Goal: Register for event/course

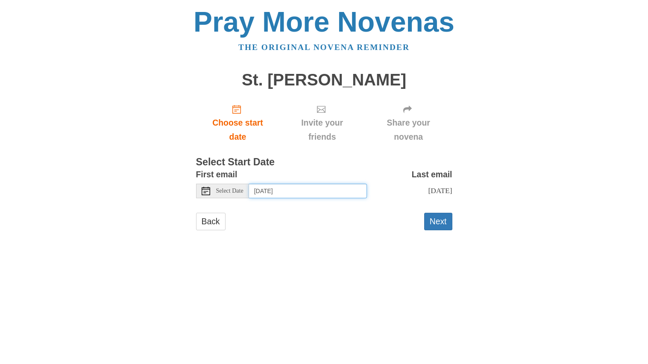
click at [340, 193] on input "[DATE]" at bounding box center [308, 191] width 118 height 15
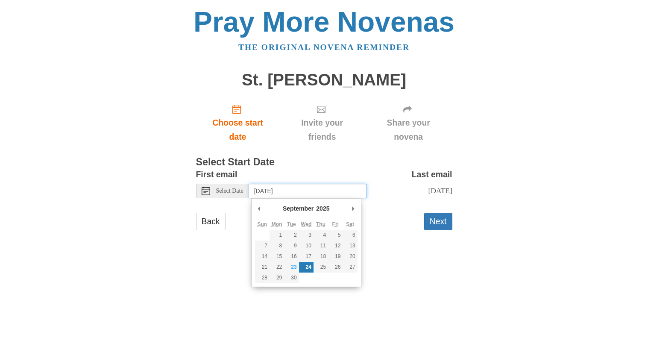
click at [290, 224] on abbr "Tue" at bounding box center [291, 224] width 9 height 6
click at [291, 222] on abbr "Tue" at bounding box center [291, 224] width 9 height 6
click at [285, 190] on input "[DATE]" at bounding box center [308, 191] width 118 height 15
click at [286, 190] on input "[DATE]" at bounding box center [308, 191] width 118 height 15
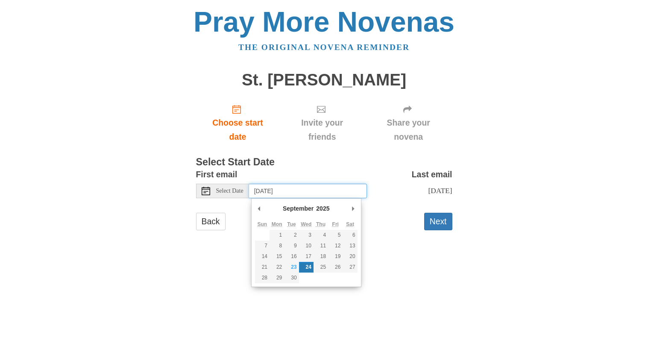
click at [288, 224] on abbr "Tue" at bounding box center [291, 224] width 9 height 6
click at [289, 222] on abbr "Tue" at bounding box center [291, 224] width 9 height 6
click at [291, 225] on abbr "Tue" at bounding box center [291, 224] width 9 height 6
click at [328, 190] on input "[DATE]" at bounding box center [308, 191] width 118 height 15
type input "3"
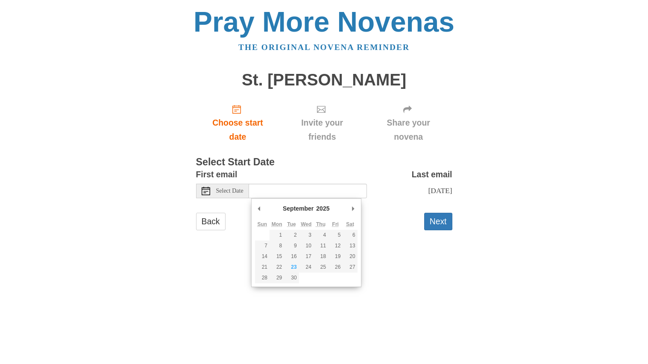
click at [433, 255] on html "Pray More Novenas The original novena reminder St. Joseph Novena Choose start d…" at bounding box center [324, 127] width 648 height 255
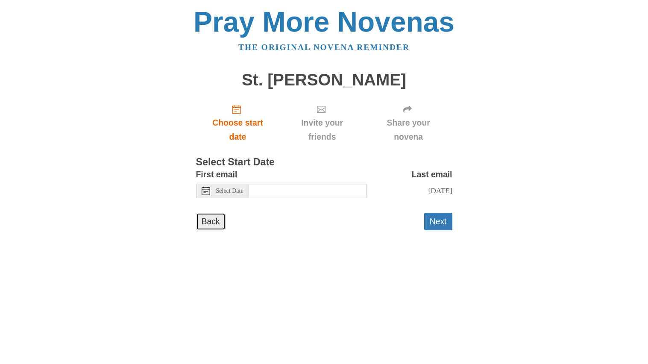
click at [221, 224] on link "Back" at bounding box center [210, 222] width 29 height 18
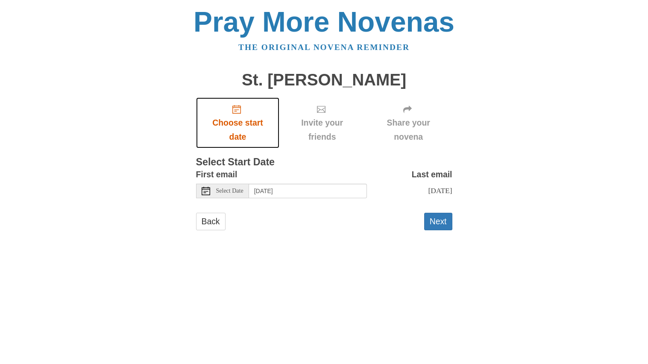
click at [254, 107] on link "Choose start date" at bounding box center [238, 122] width 84 height 51
click at [225, 124] on span "Choose start date" at bounding box center [238, 130] width 67 height 28
click at [244, 125] on span "Choose start date" at bounding box center [238, 130] width 67 height 28
click at [233, 189] on span "Select Date" at bounding box center [229, 191] width 27 height 6
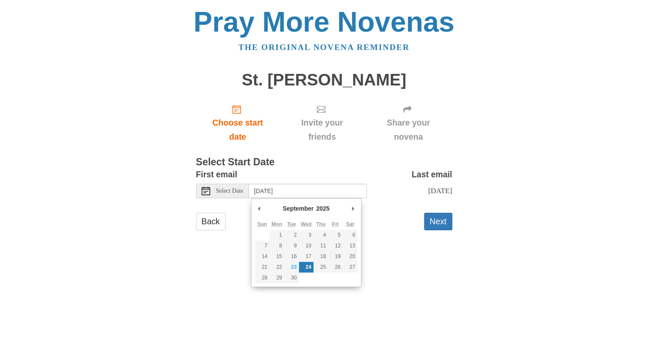
click at [233, 189] on span "Select Date" at bounding box center [229, 191] width 27 height 6
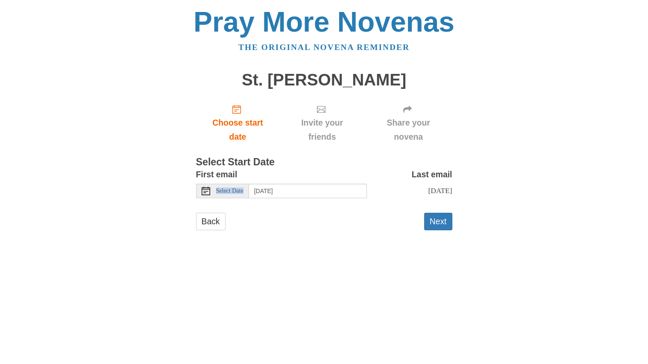
click at [233, 189] on span "Select Date" at bounding box center [229, 191] width 27 height 6
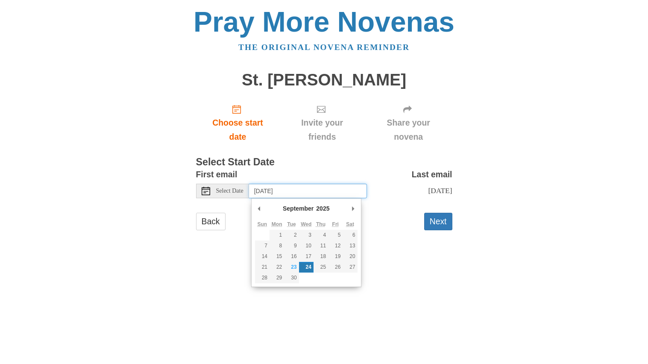
click at [293, 225] on abbr "Tue" at bounding box center [291, 224] width 9 height 6
drag, startPoint x: 287, startPoint y: 193, endPoint x: 257, endPoint y: 191, distance: 30.0
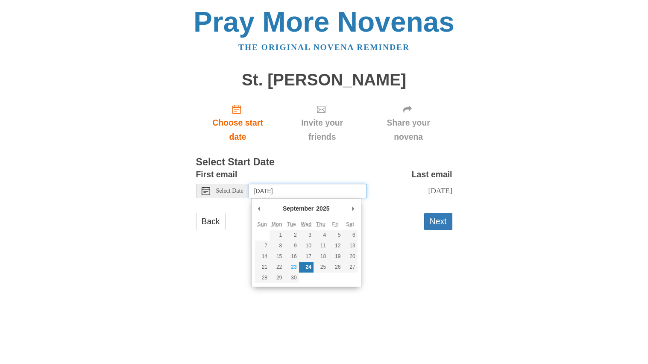
click at [257, 191] on input "[DATE]" at bounding box center [308, 191] width 118 height 15
type input "[DATE]"
type input "[DATE],septemd"
type input "ber"
type input "fdfffgghg"
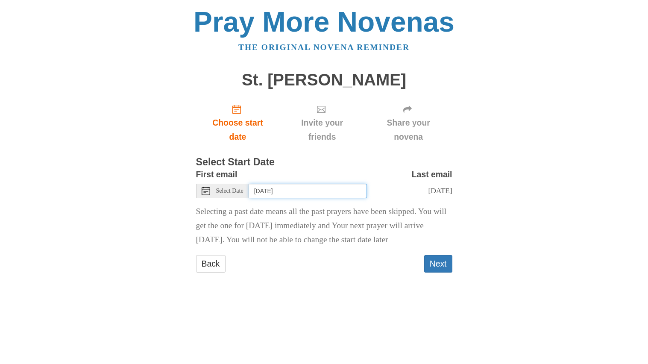
click at [276, 193] on input "[DATE]" at bounding box center [308, 191] width 118 height 15
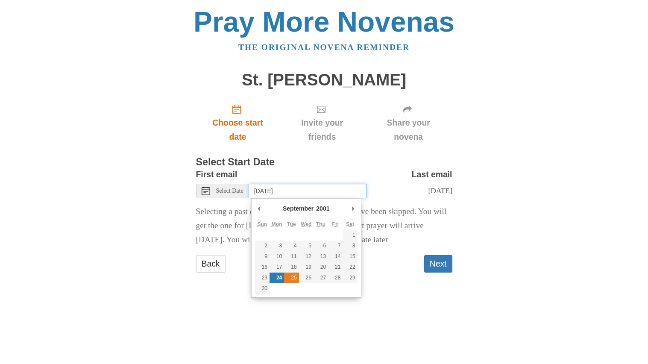
type input "[DATE]"
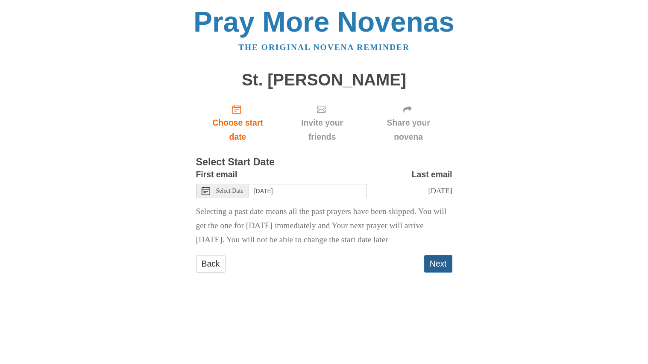
click at [436, 262] on button "Next" at bounding box center [438, 264] width 28 height 18
